Goal: Purchase product/service

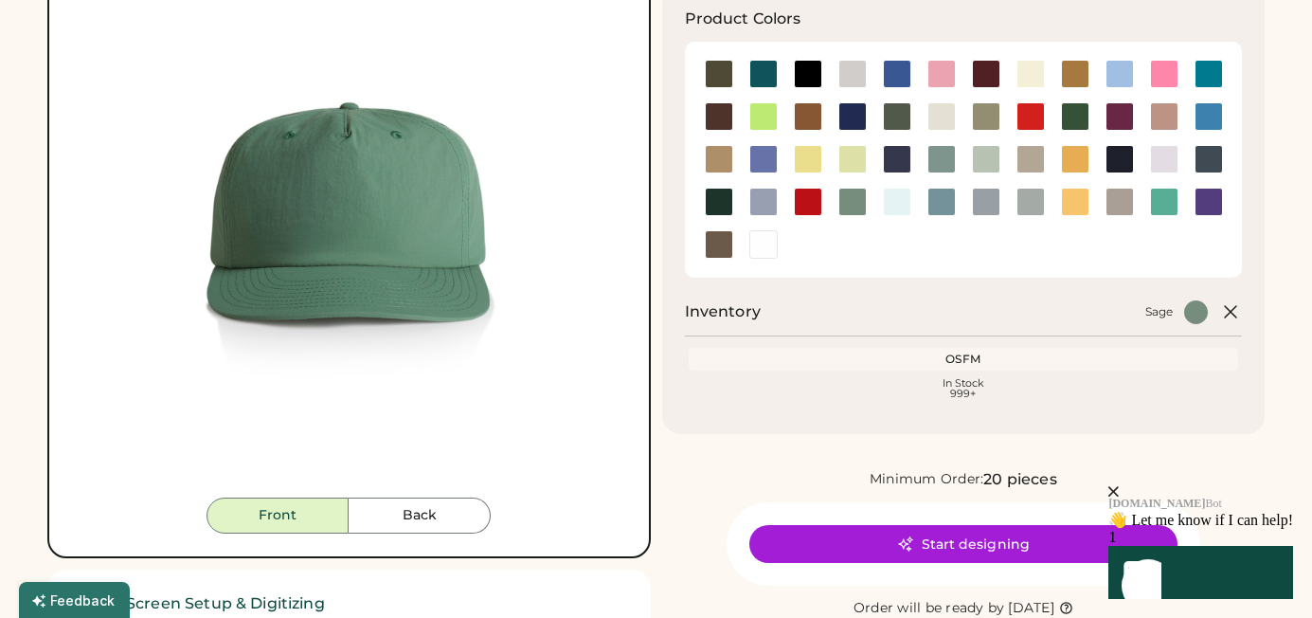
scroll to position [67, 0]
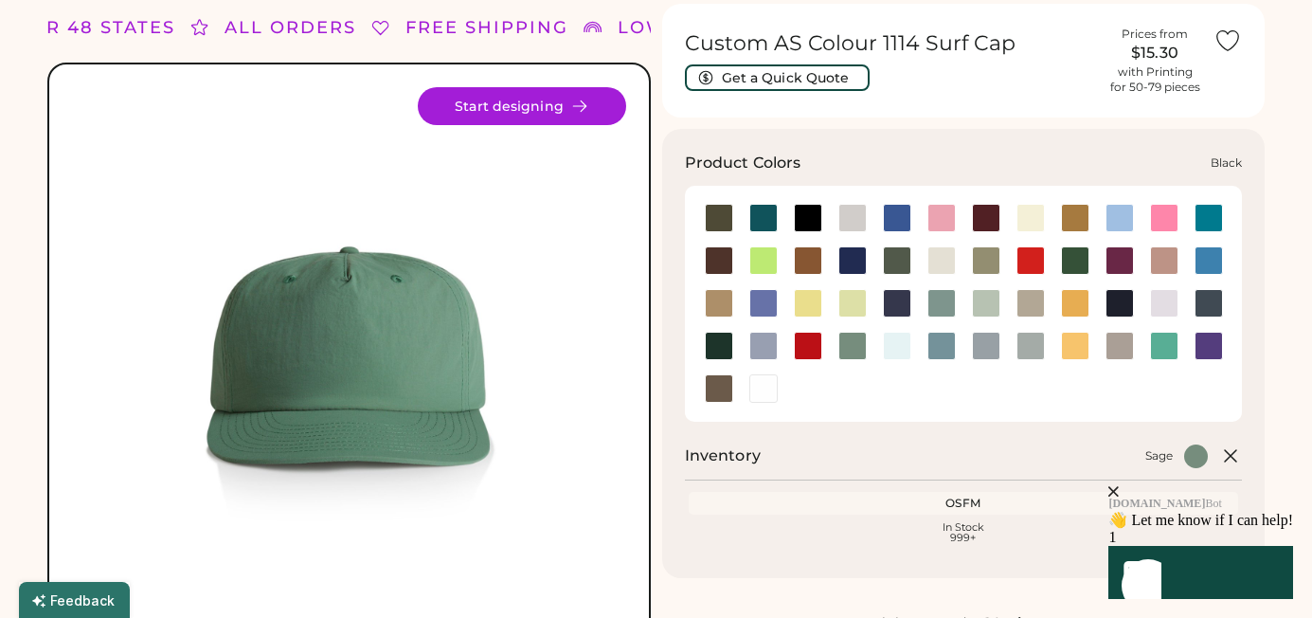
click at [801, 214] on div at bounding box center [808, 218] width 28 height 28
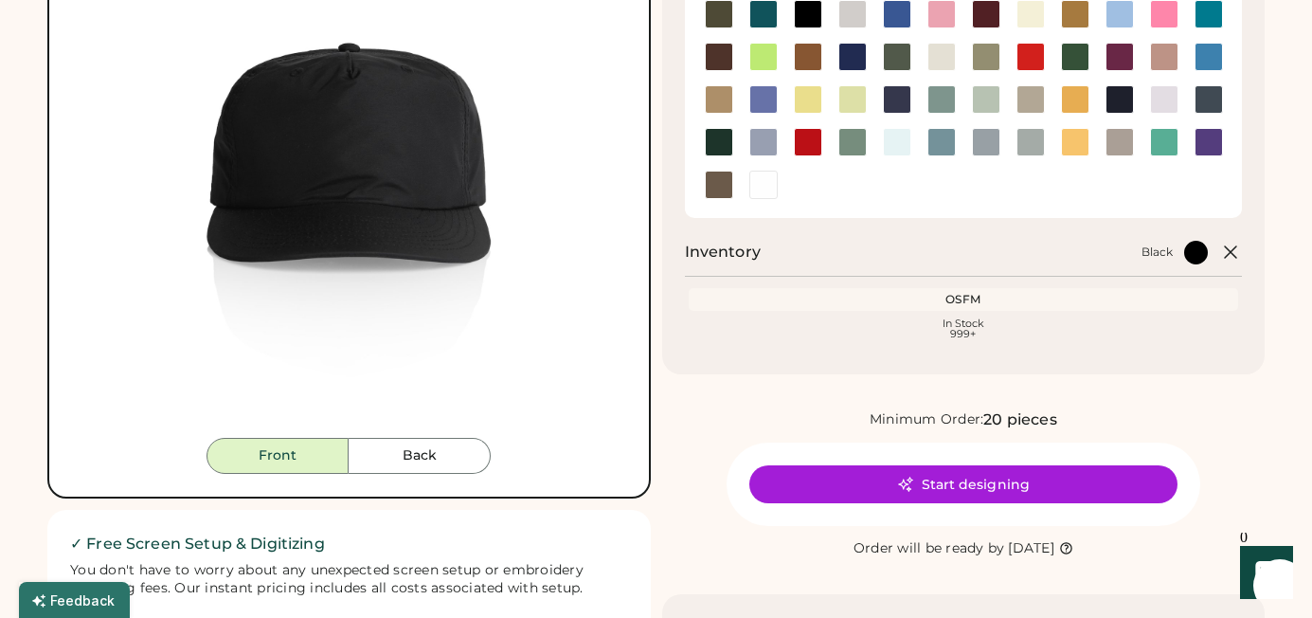
scroll to position [356, 0]
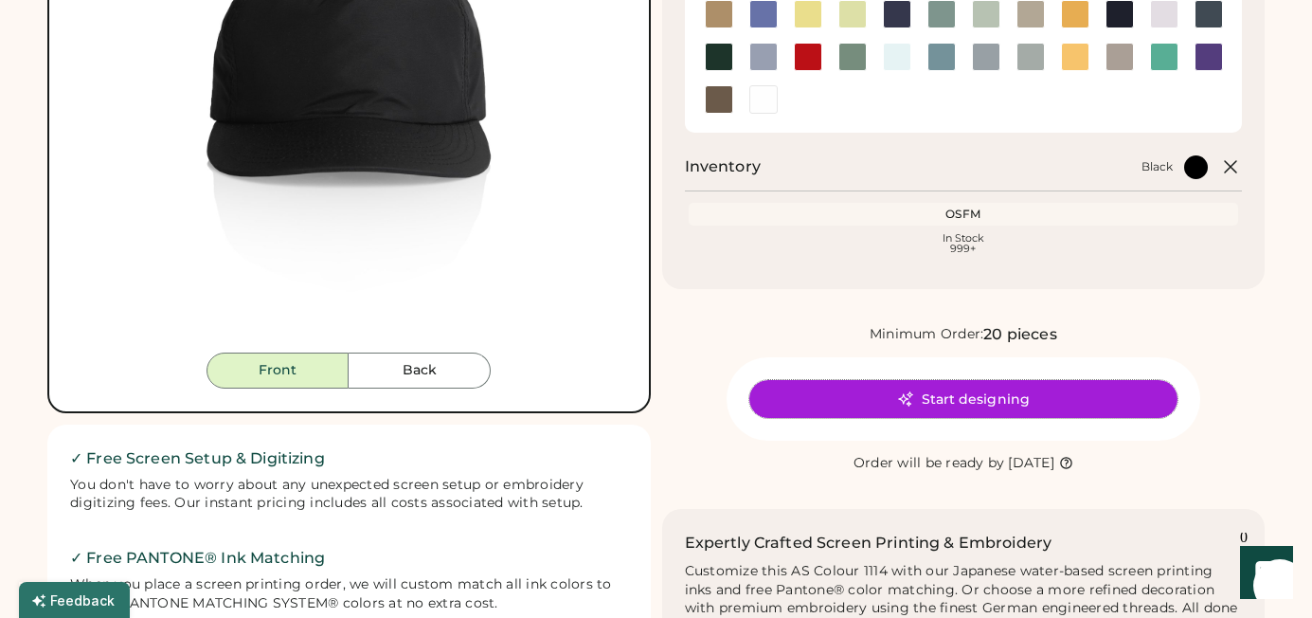
click at [860, 381] on button "Start designing" at bounding box center [964, 399] width 428 height 38
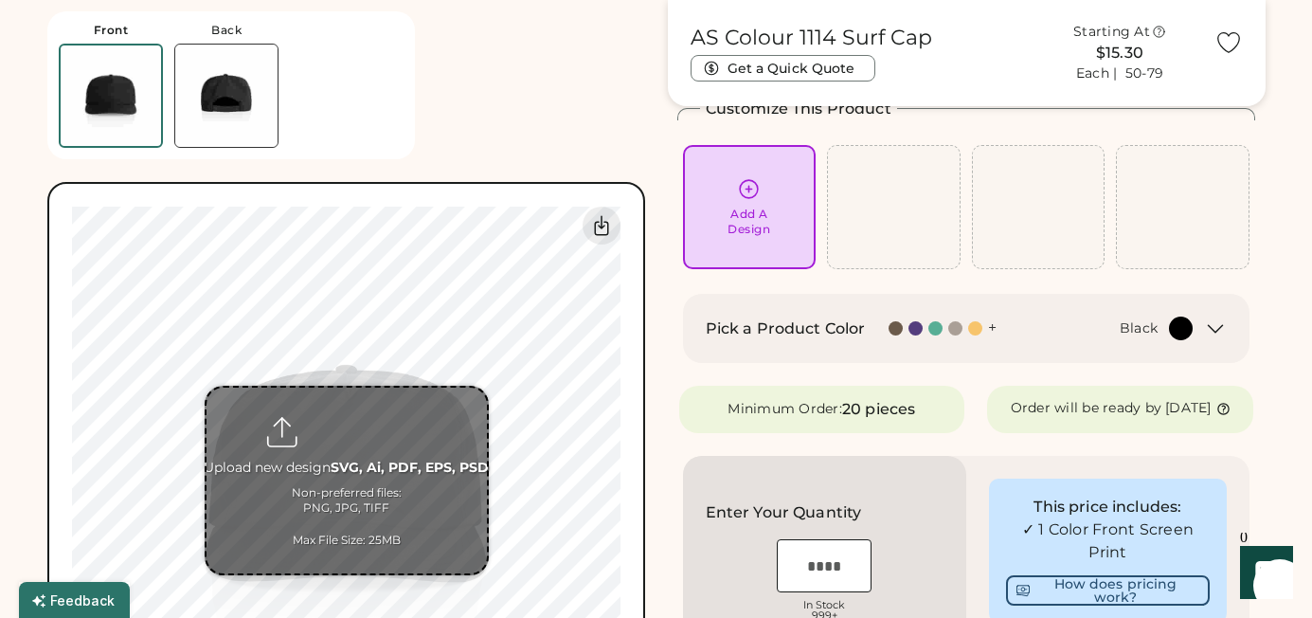
scroll to position [103, 0]
click at [368, 442] on input "file" at bounding box center [347, 481] width 280 height 186
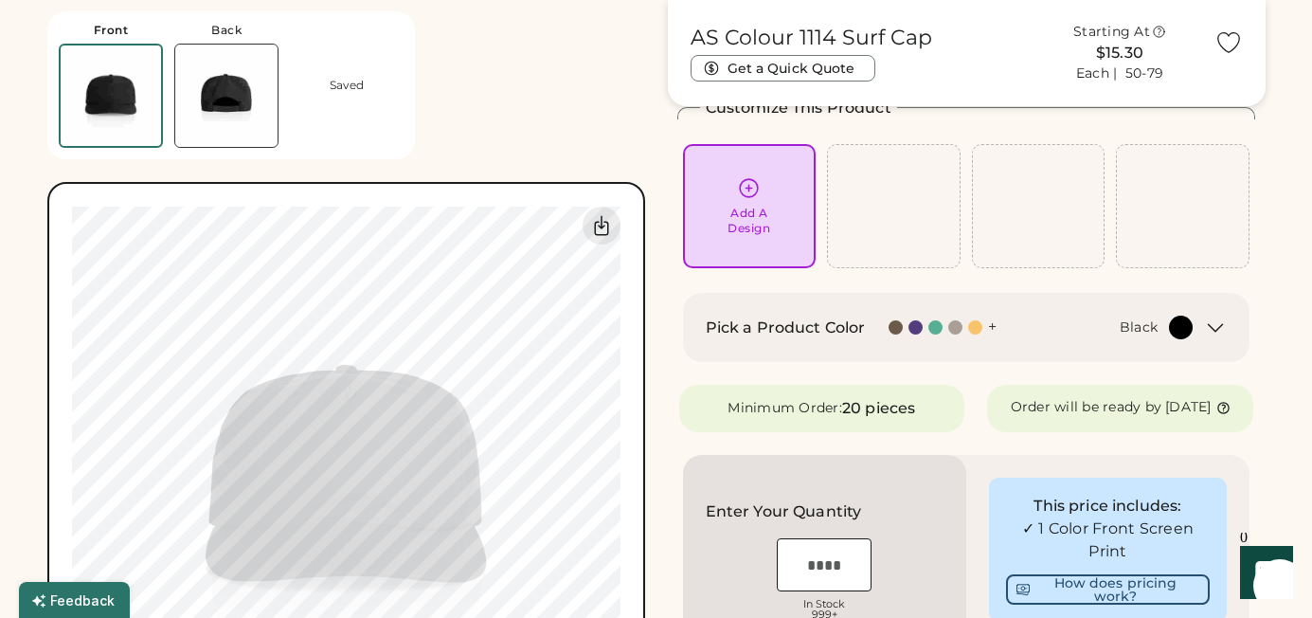
type input "**********"
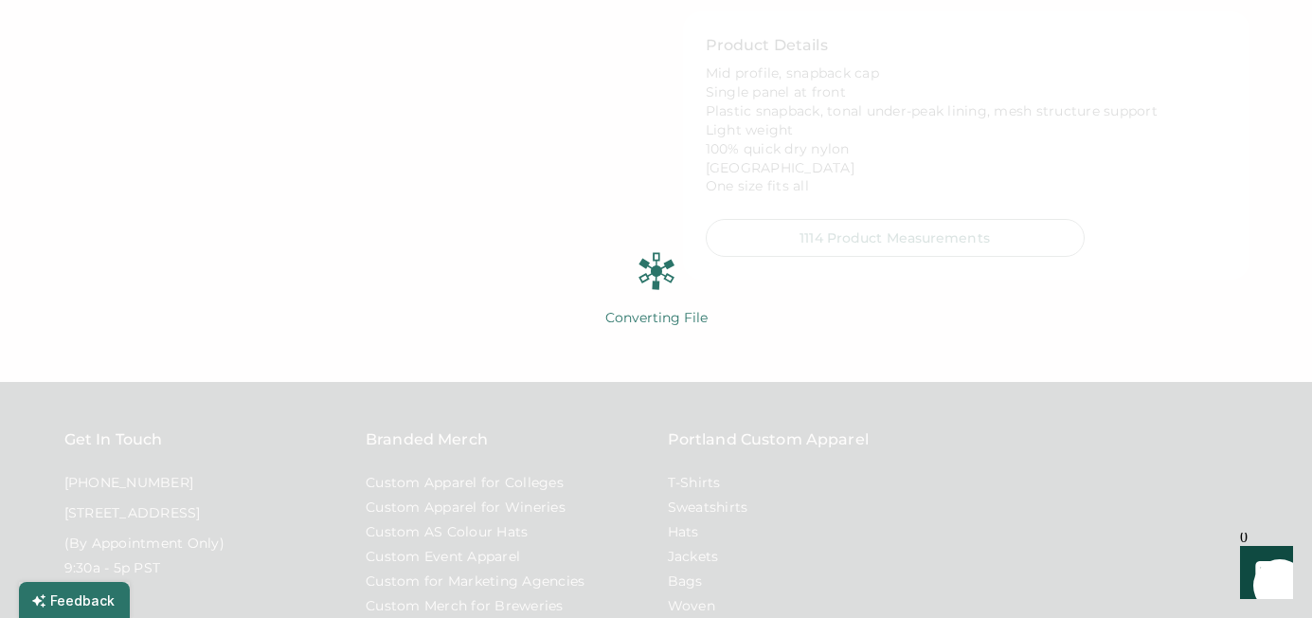
scroll to position [0, 0]
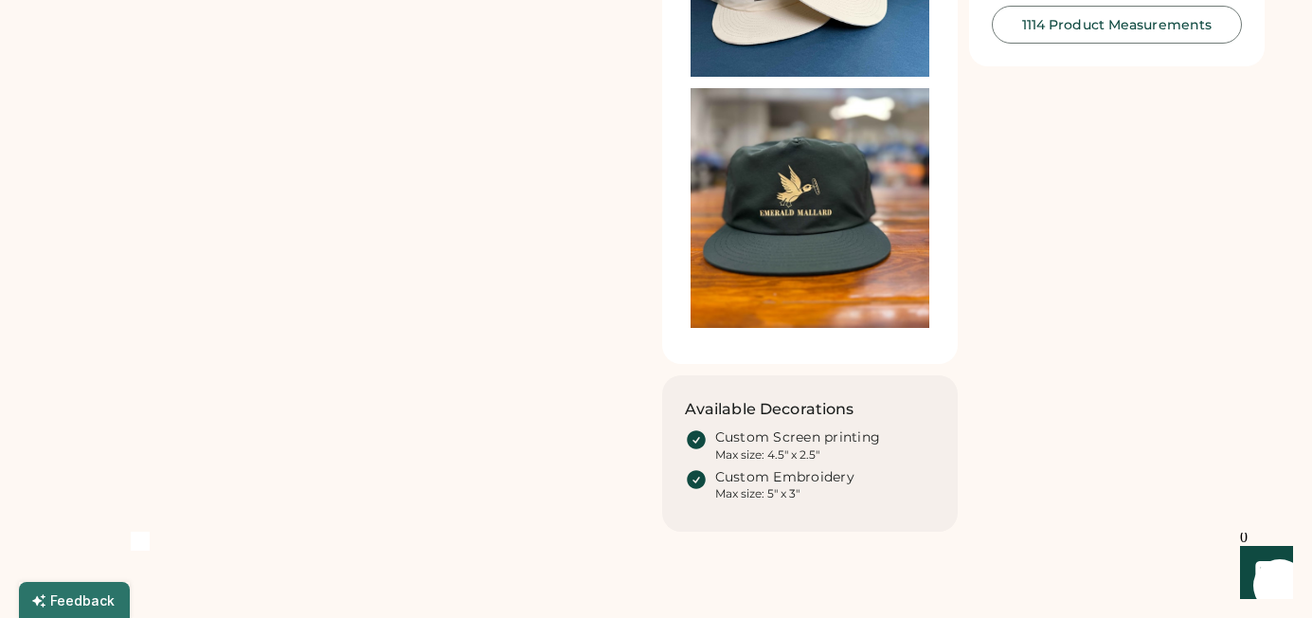
scroll to position [1217, 0]
